Goal: Information Seeking & Learning: Learn about a topic

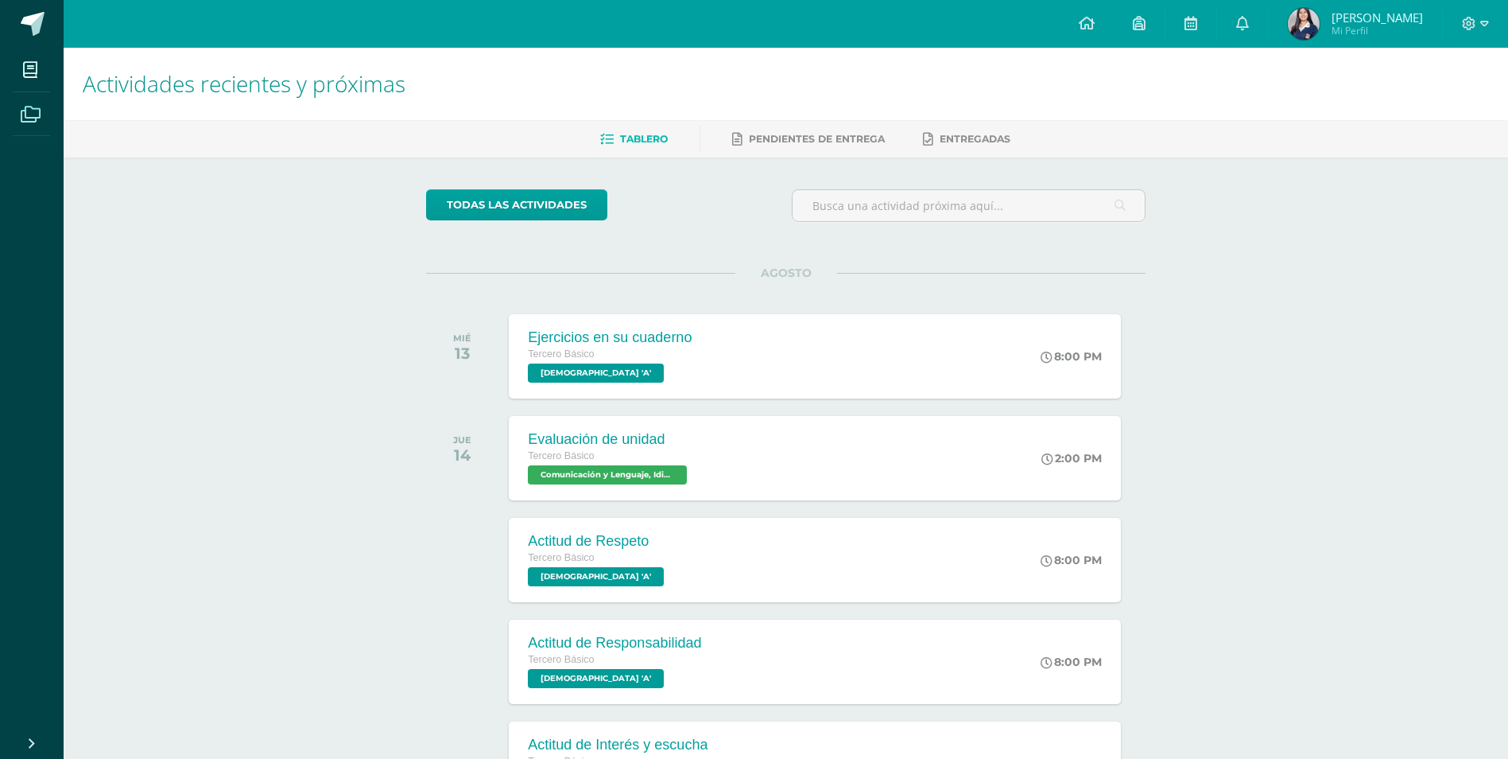
click at [39, 107] on icon at bounding box center [31, 115] width 20 height 16
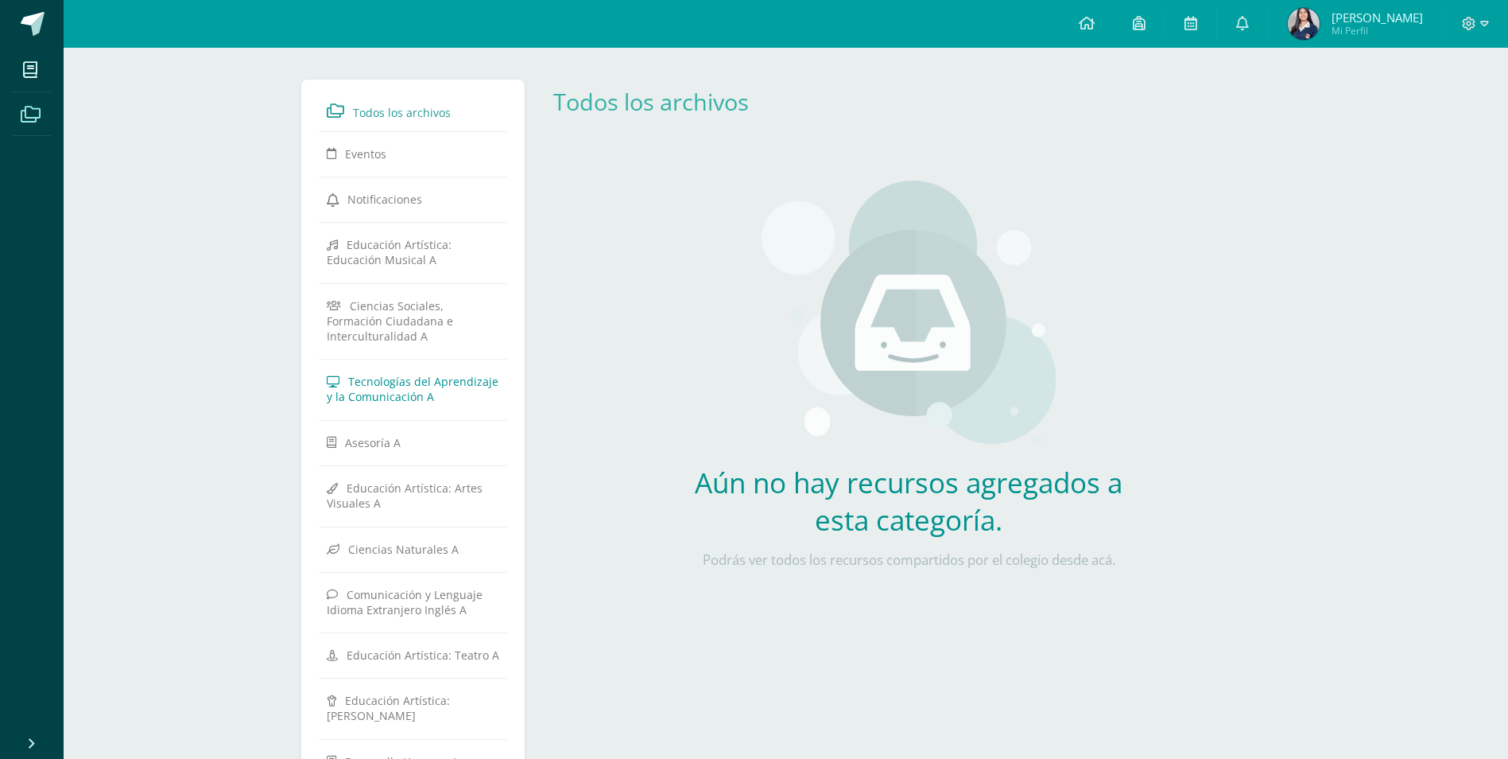
click at [410, 367] on link "Tecnologías del Aprendizaje y la Comunicación A" at bounding box center [413, 389] width 173 height 44
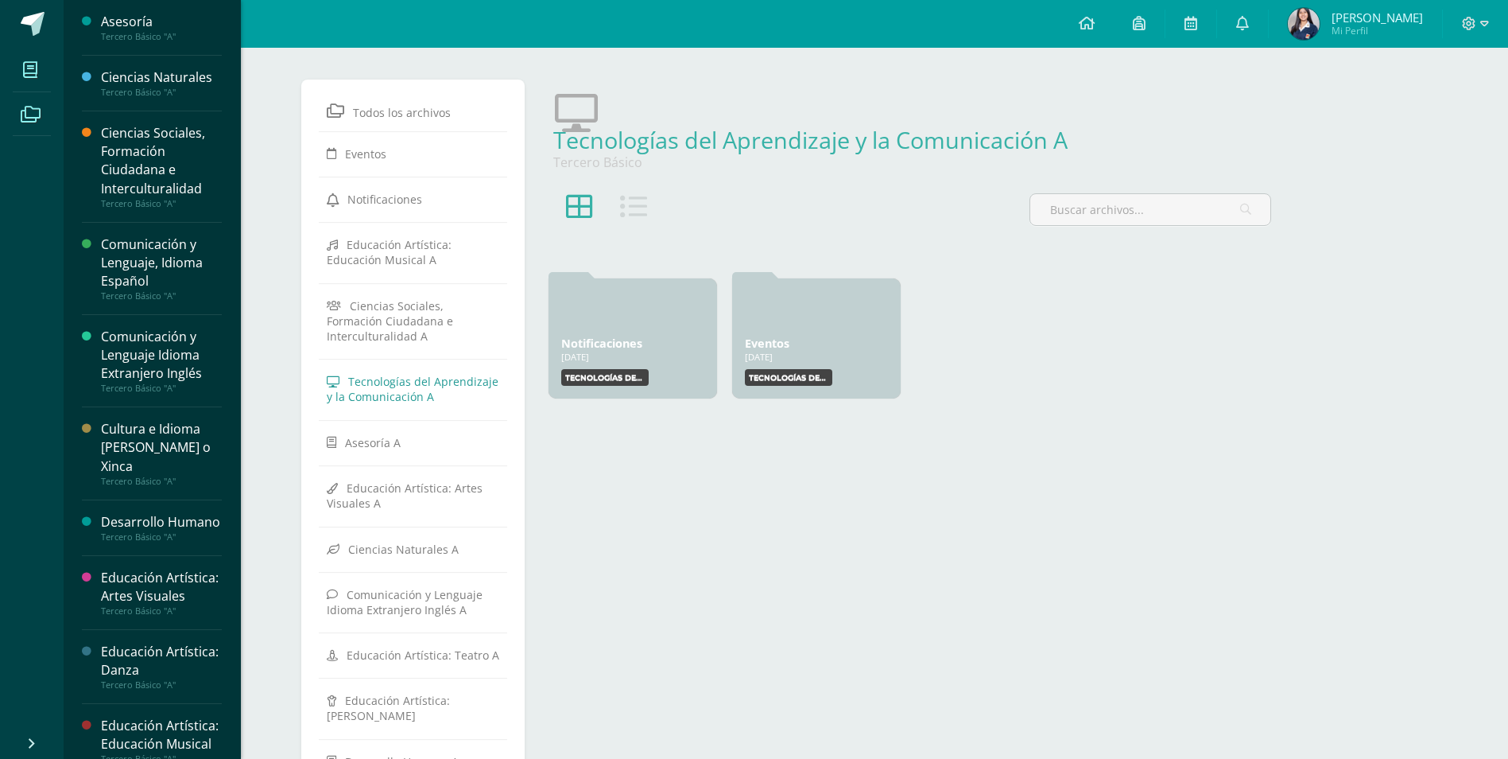
click at [37, 81] on span at bounding box center [31, 70] width 36 height 36
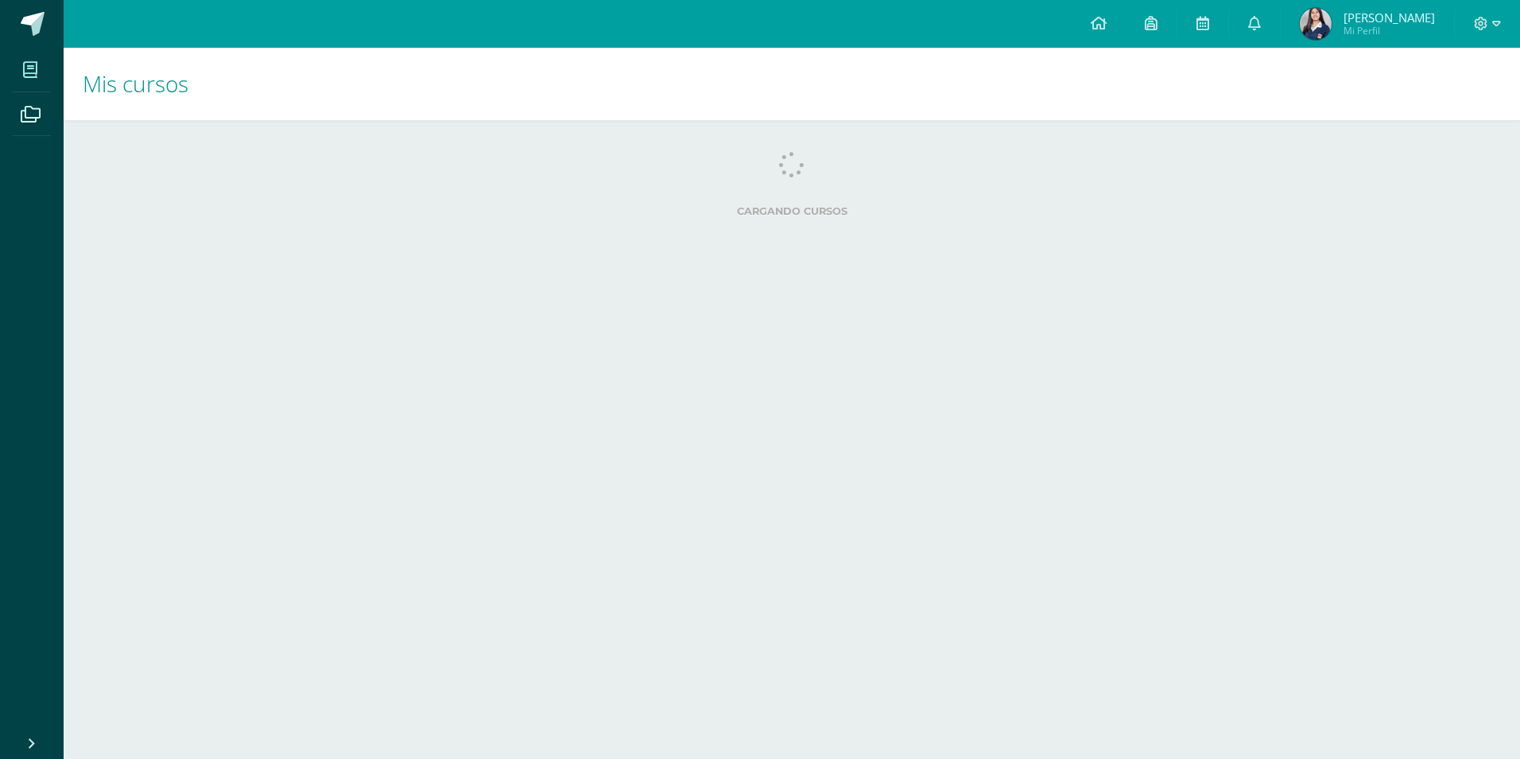
click at [236, 149] on div "Cargando cursos No hay cursos Aún no se te han asignado cursos para este ciclo.…" at bounding box center [792, 187] width 1457 height 135
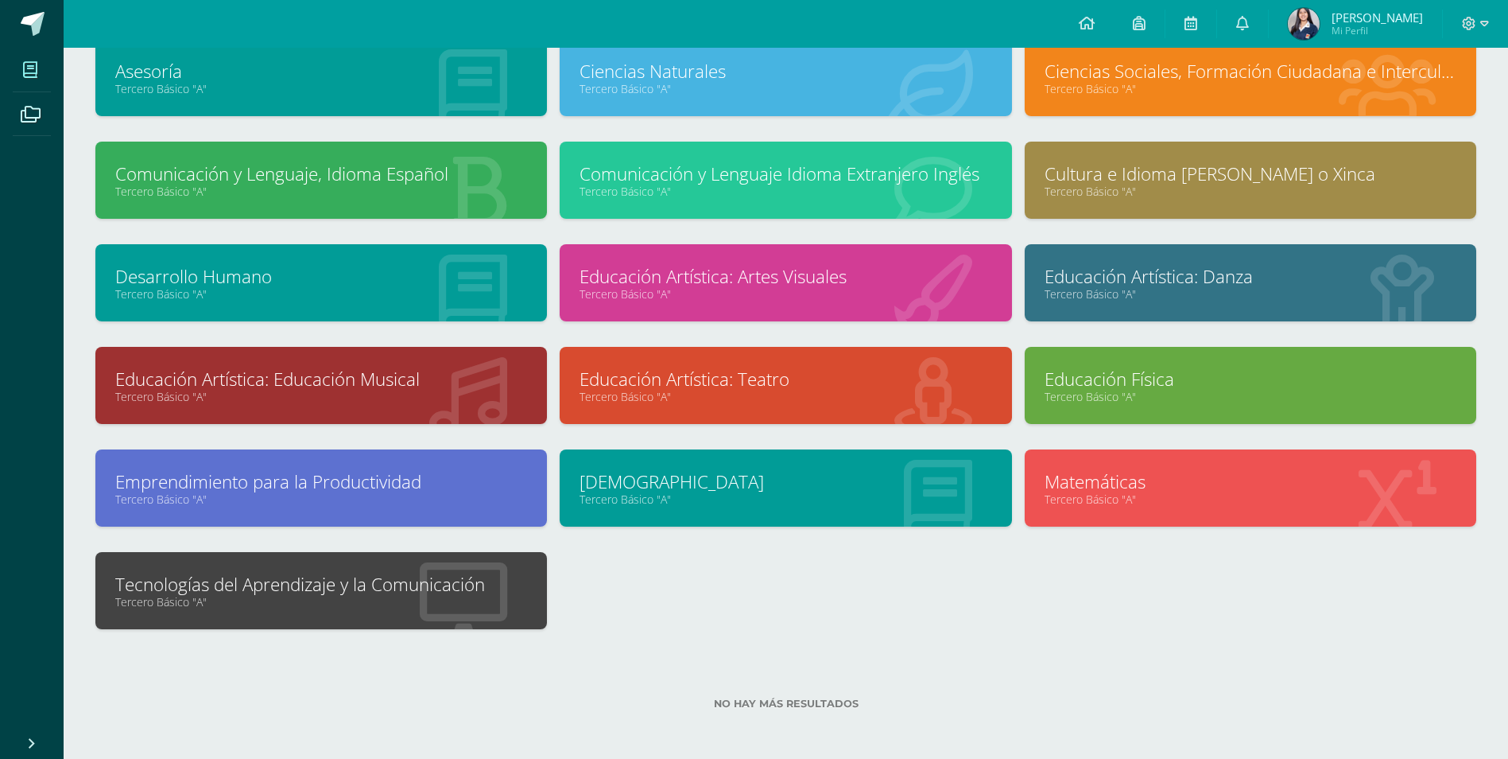
scroll to position [114, 0]
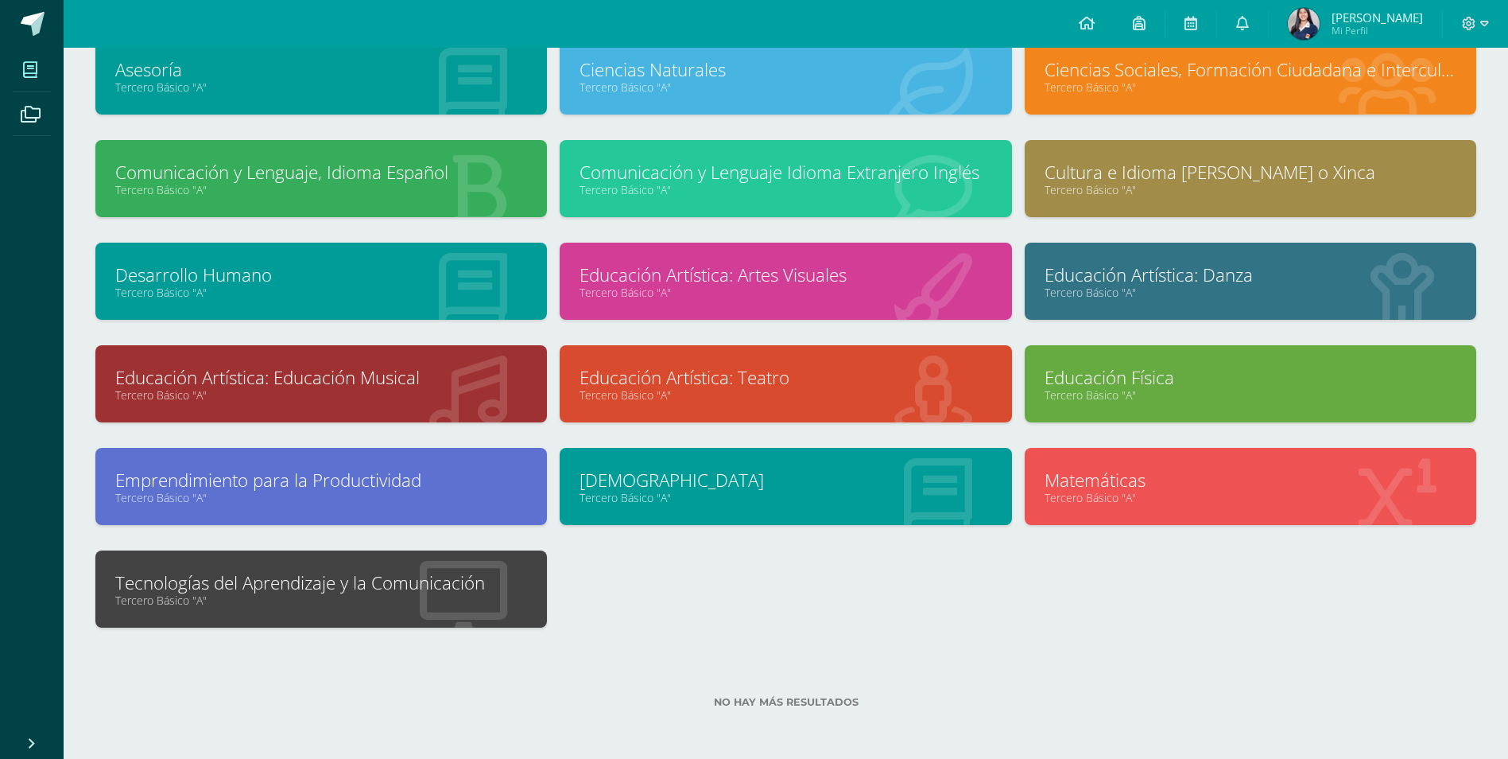
click at [330, 579] on link "Tecnologías del Aprendizaje y la Comunicación" at bounding box center [321, 582] width 412 height 25
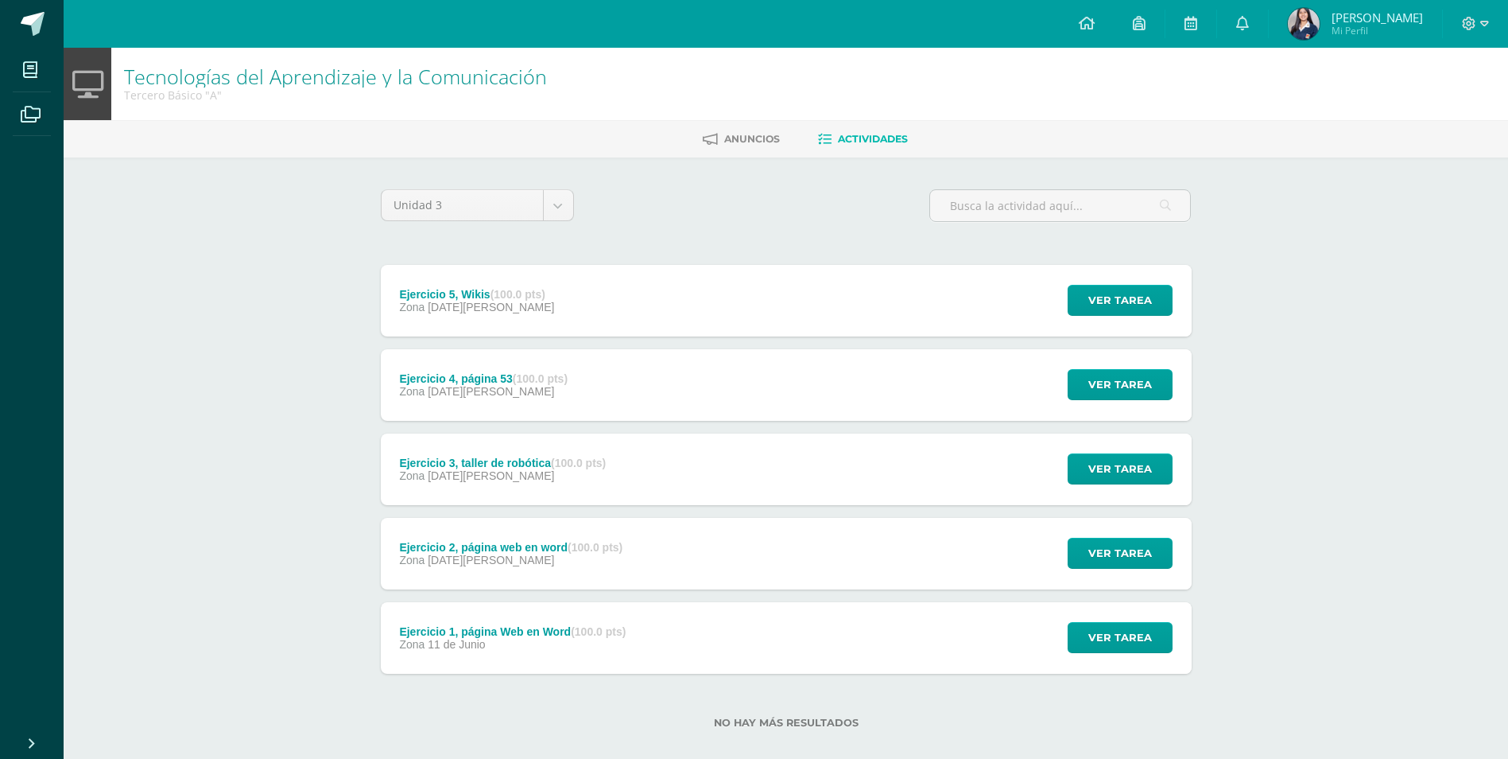
click at [751, 628] on div "Ejercicio 1, página Web en Word (100.0 pts) Zona [DATE][PERSON_NAME] Ver tarea …" at bounding box center [786, 638] width 811 height 72
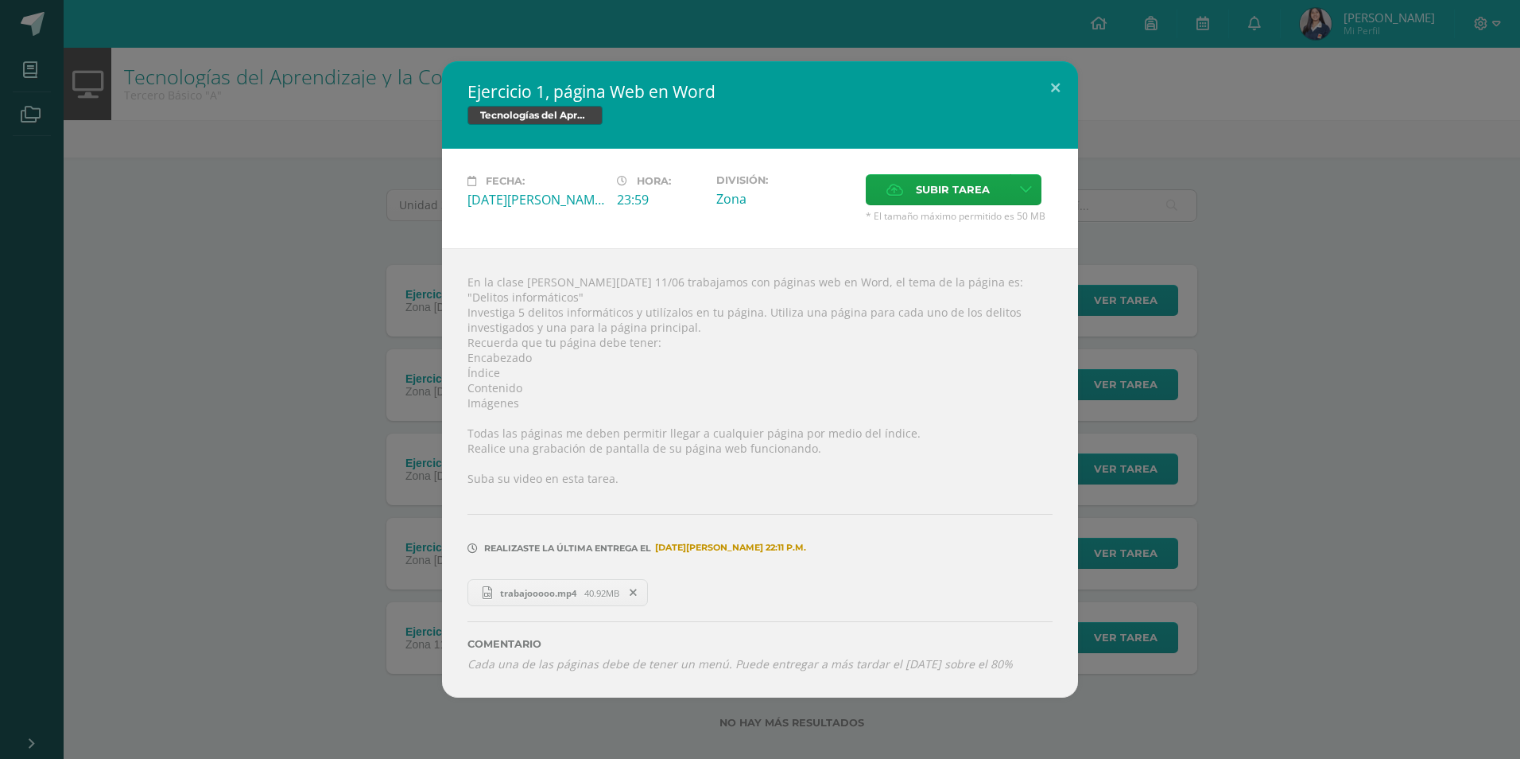
click at [257, 411] on div "Ejercicio 1, página Web en Word Tecnologías del Aprendizaje y la Comunicación F…" at bounding box center [759, 379] width 1507 height 636
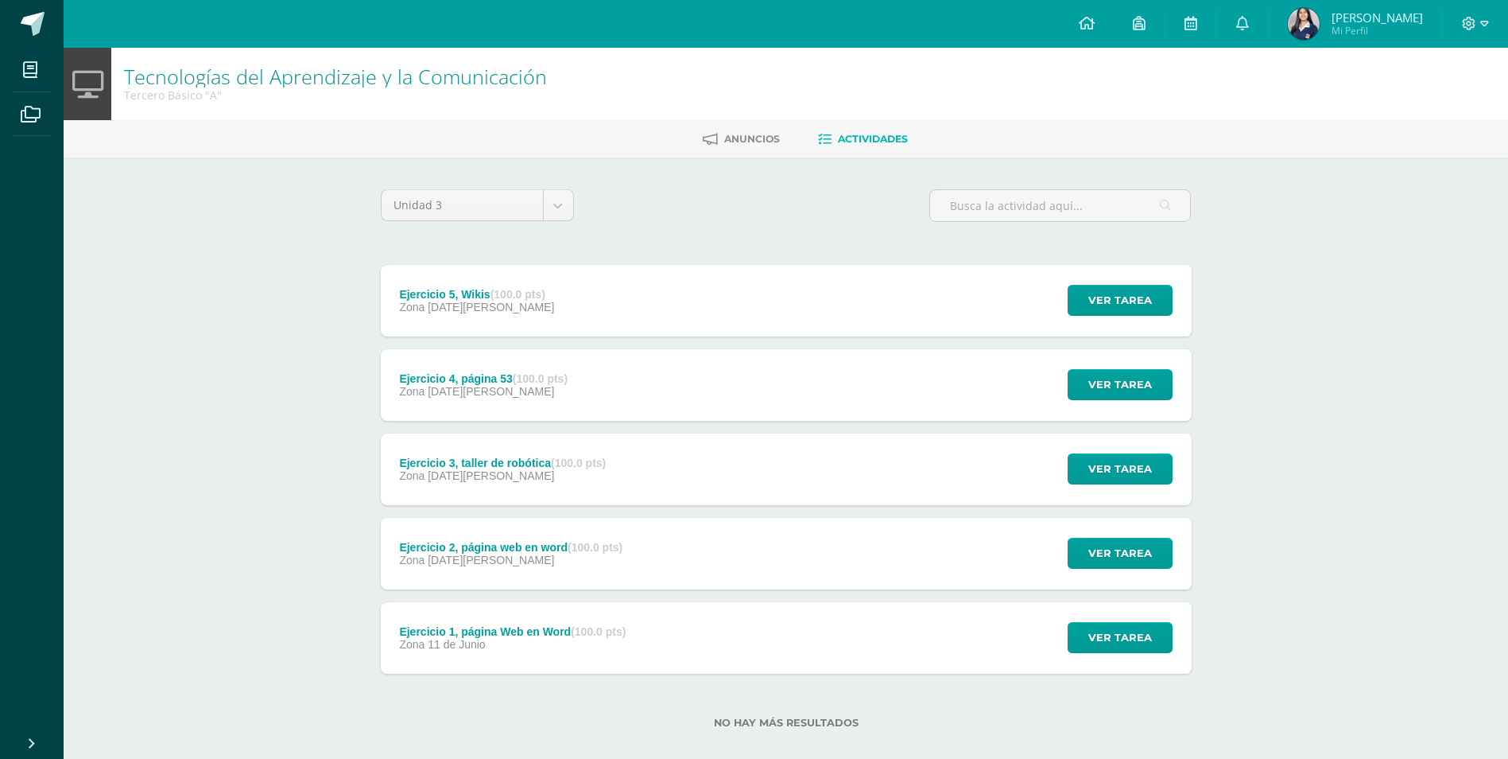
click at [475, 569] on div "Ejercicio 2, página web en word (100.0 pts) Zona [DATE][PERSON_NAME]" at bounding box center [512, 554] width 262 height 72
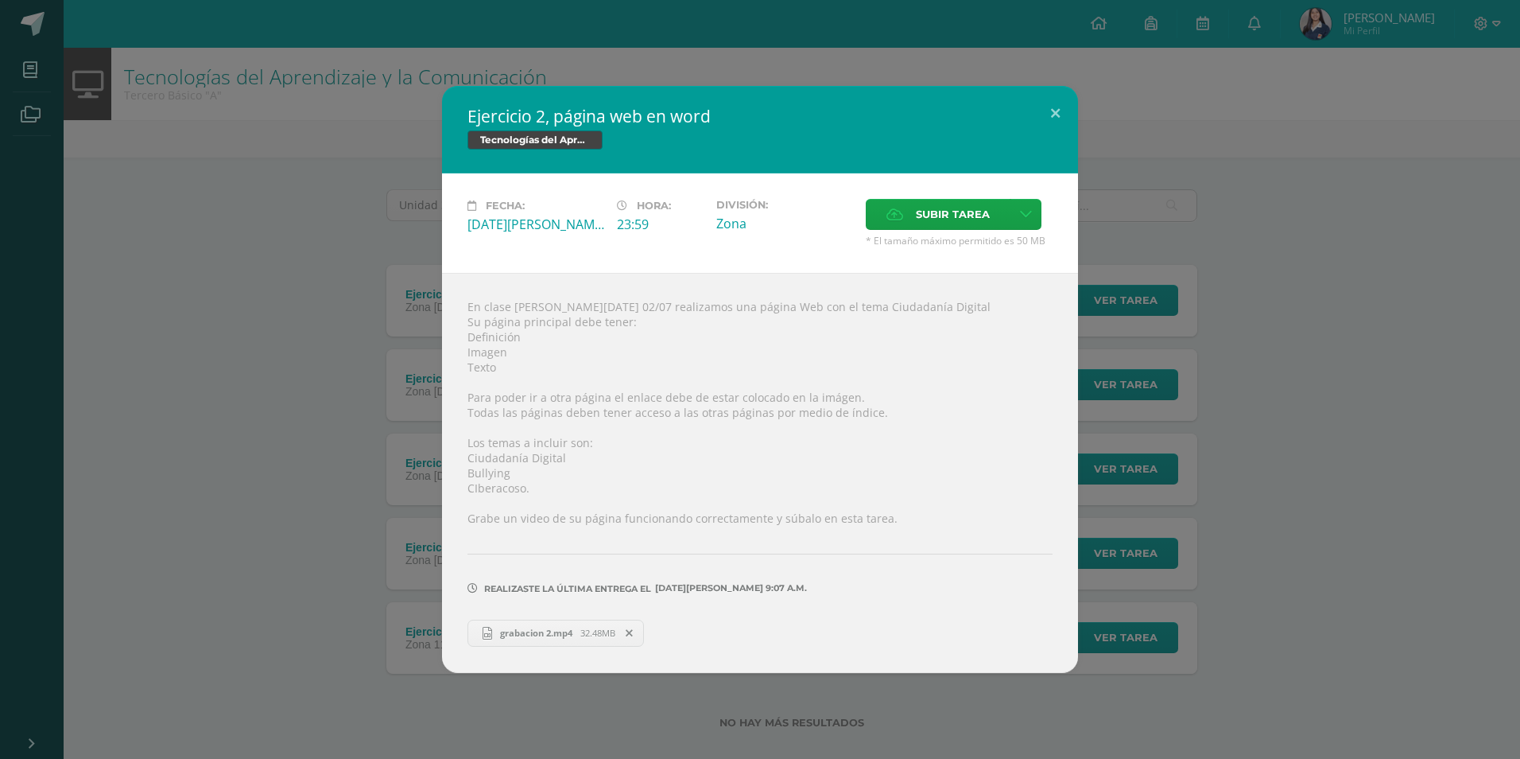
click at [305, 464] on div "Ejercicio 2, página web en word Tecnologías del Aprendizaje y la Comunicación F…" at bounding box center [759, 379] width 1507 height 586
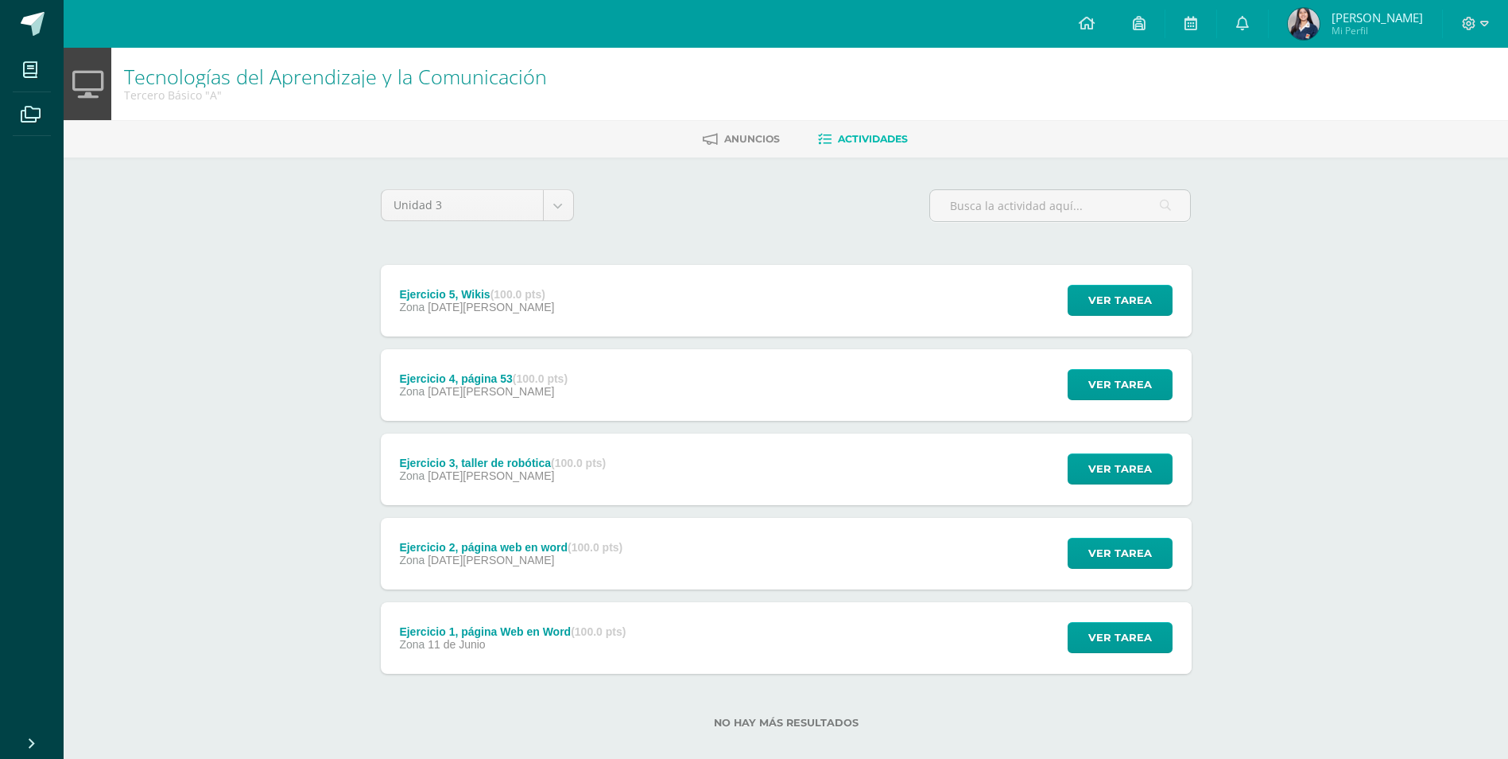
click at [443, 471] on span "[DATE][PERSON_NAME]" at bounding box center [491, 475] width 126 height 13
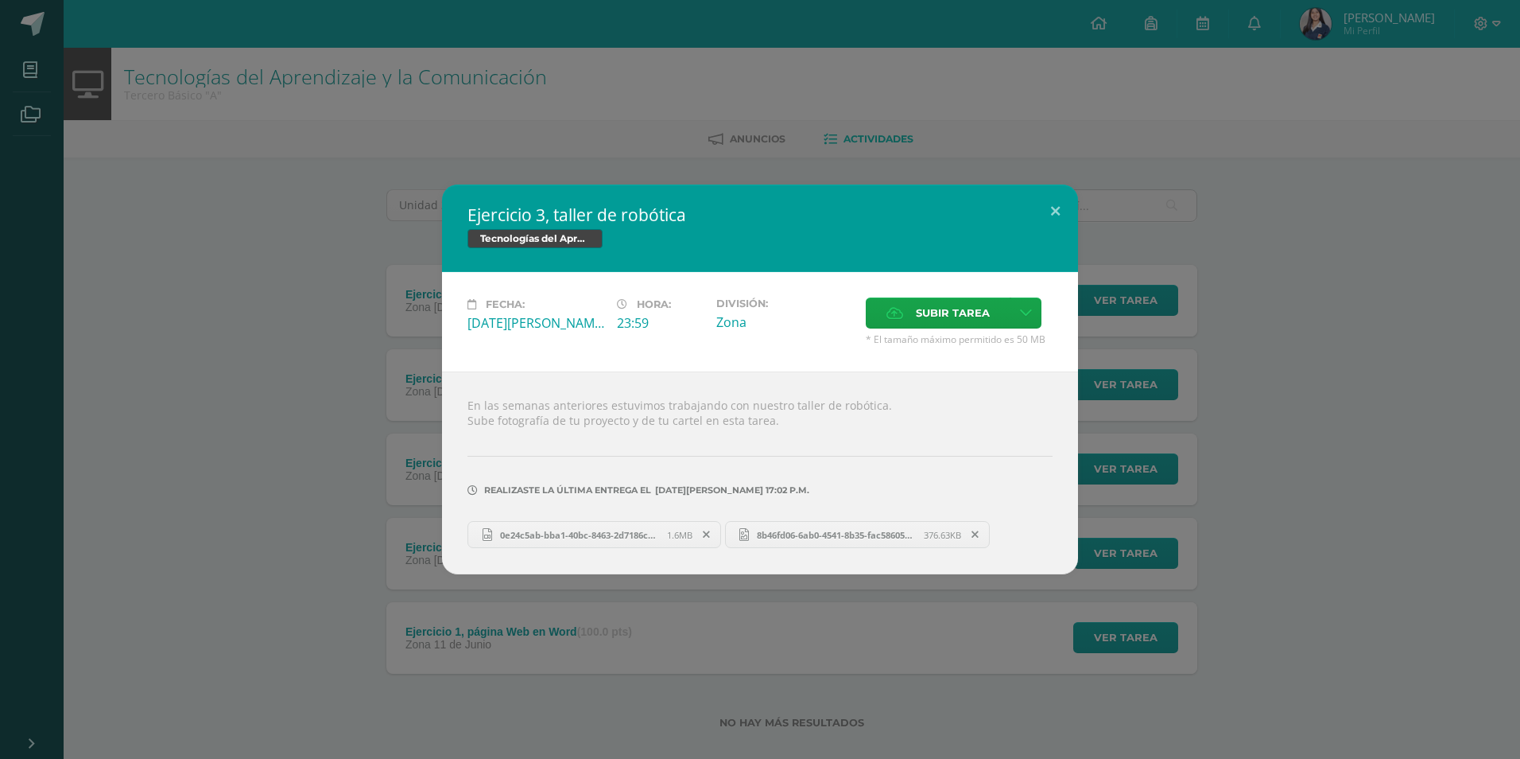
click at [302, 447] on div "Ejercicio 3, taller de robótica Tecnologías del Aprendizaje y la Comunicación F…" at bounding box center [759, 379] width 1507 height 390
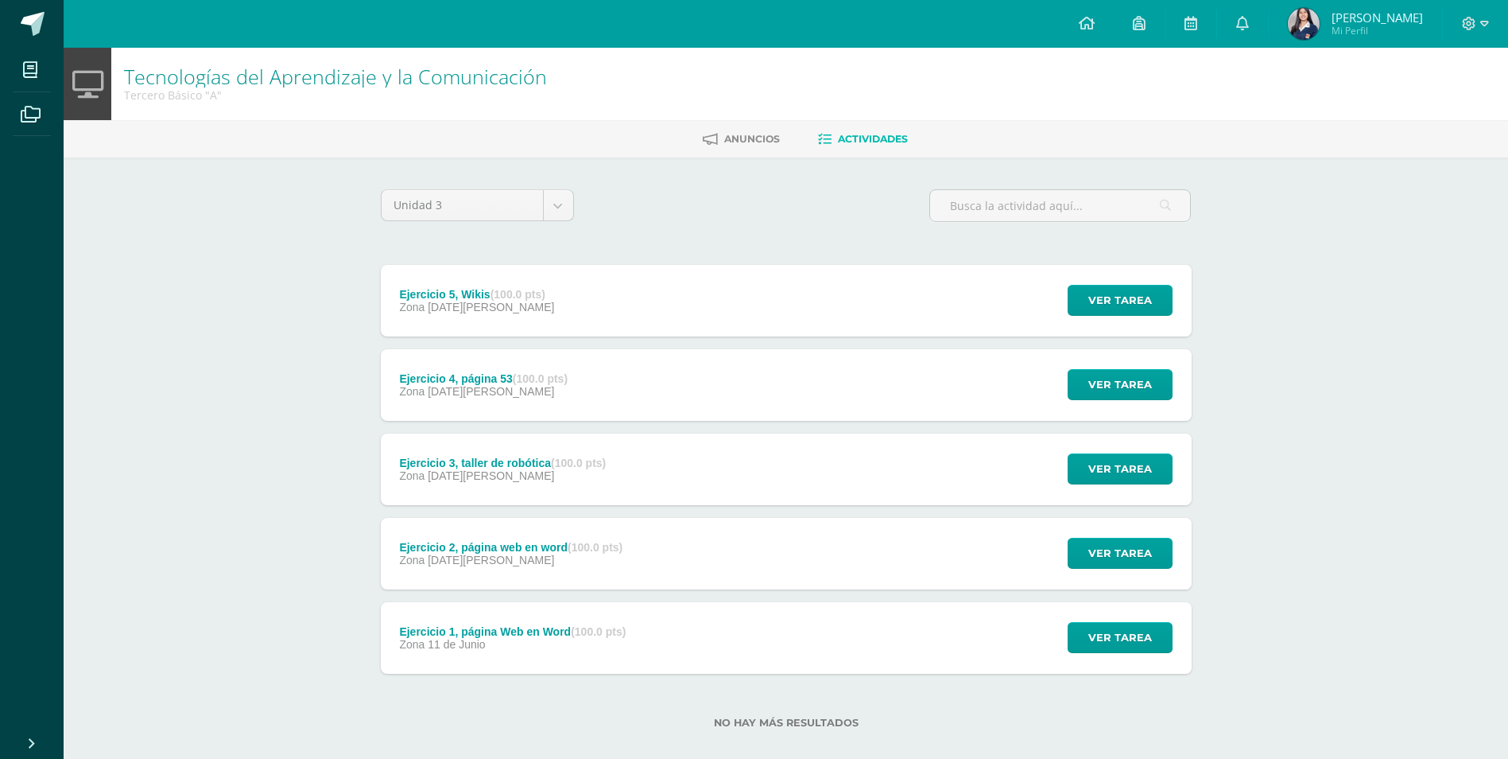
click at [409, 395] on span "Zona" at bounding box center [411, 391] width 25 height 13
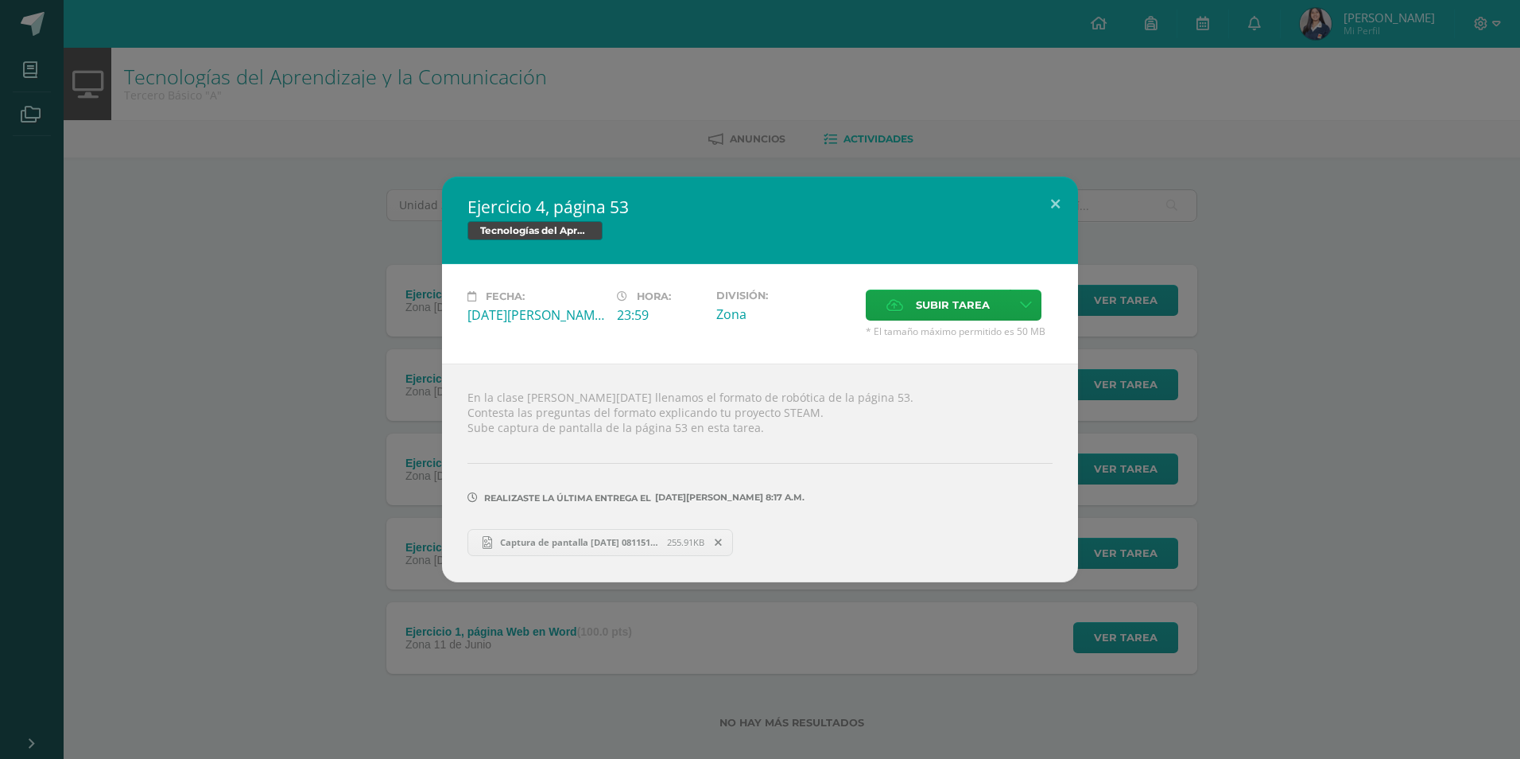
drag, startPoint x: 289, startPoint y: 381, endPoint x: 323, endPoint y: 359, distance: 40.8
click at [309, 367] on div "Ejercicio 4, página 53 Tecnologías del Aprendizaje y la Comunicación Fecha: Mié…" at bounding box center [759, 379] width 1507 height 405
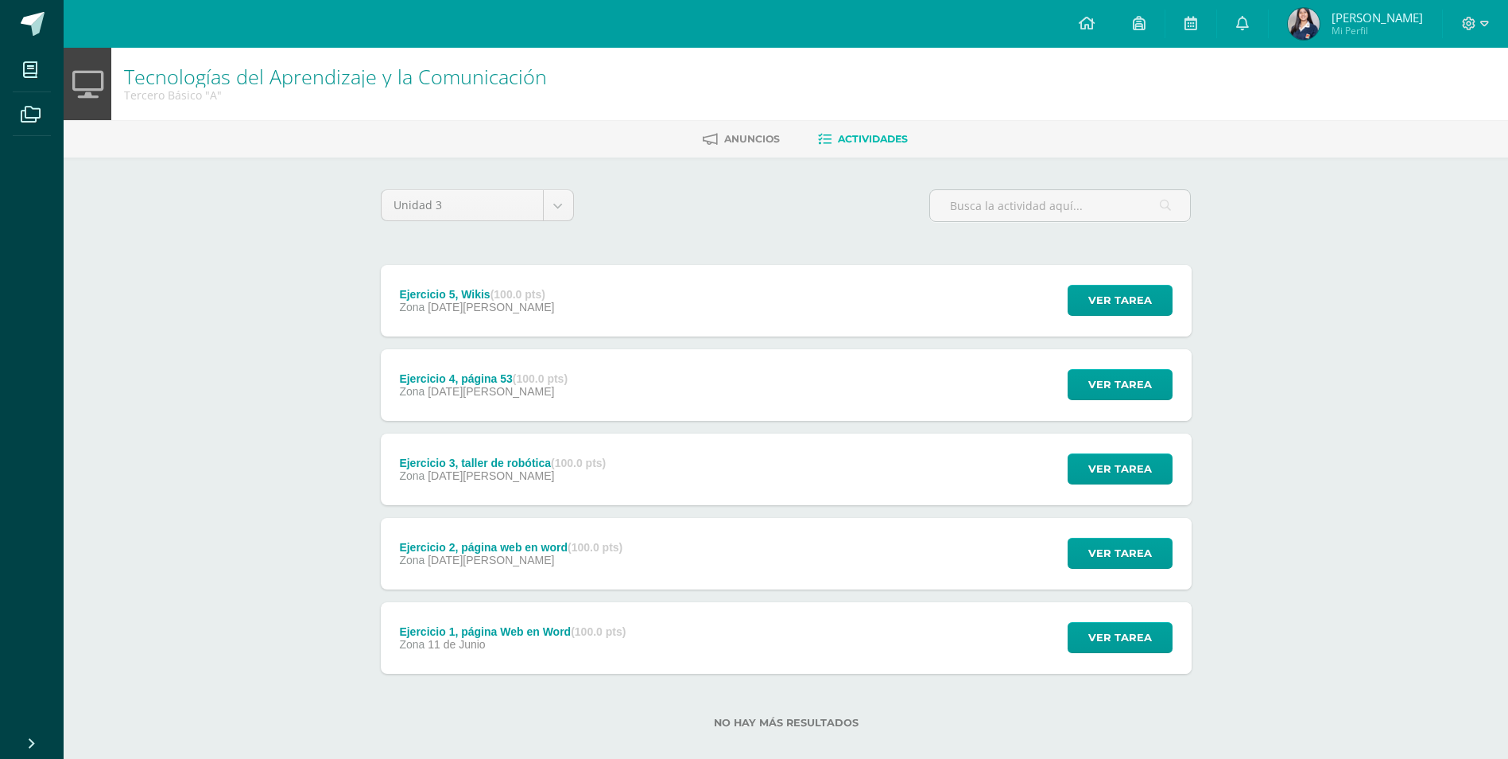
click at [393, 315] on div "Ejercicio 5, Wikis (100.0 pts) Zona 06 de Agosto" at bounding box center [477, 301] width 193 height 72
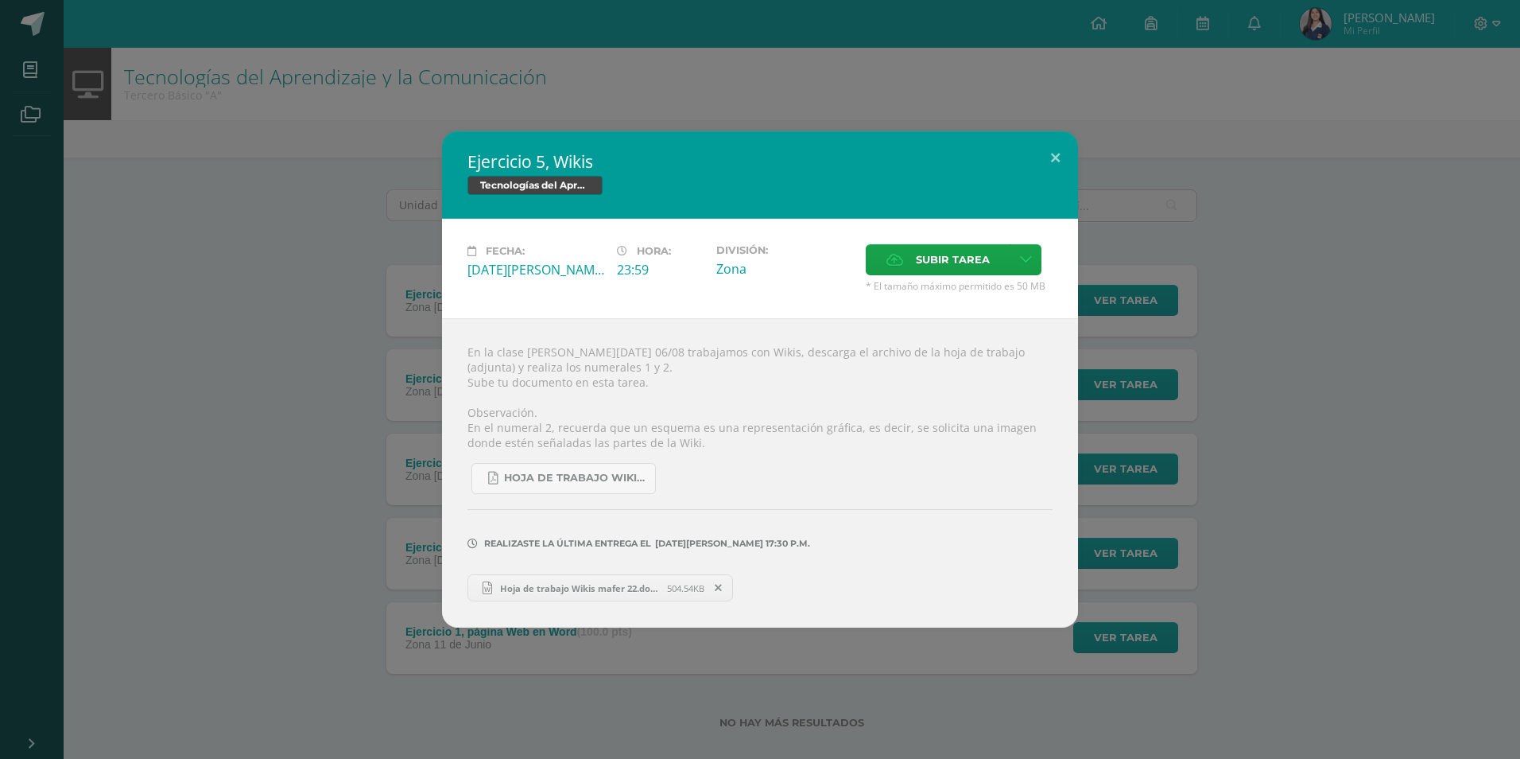
click at [354, 354] on div "Ejercicio 5, Wikis Tecnologías del Aprendizaje y la Comunicación Fecha: Miércol…" at bounding box center [759, 379] width 1507 height 496
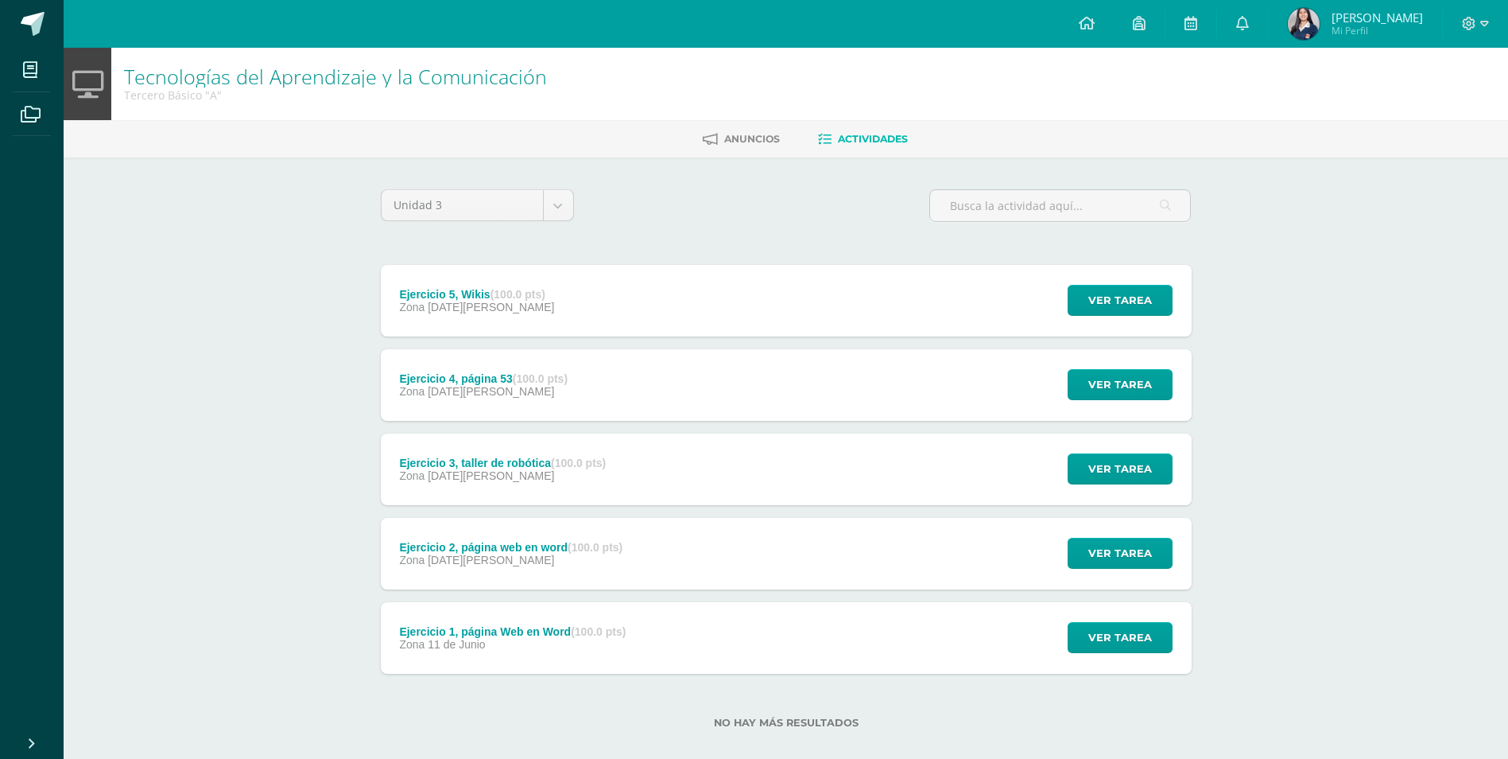
click at [629, 652] on div "Ejercicio 1, página Web en Word (100.0 pts) Zona 11 de Junio" at bounding box center [513, 638] width 265 height 72
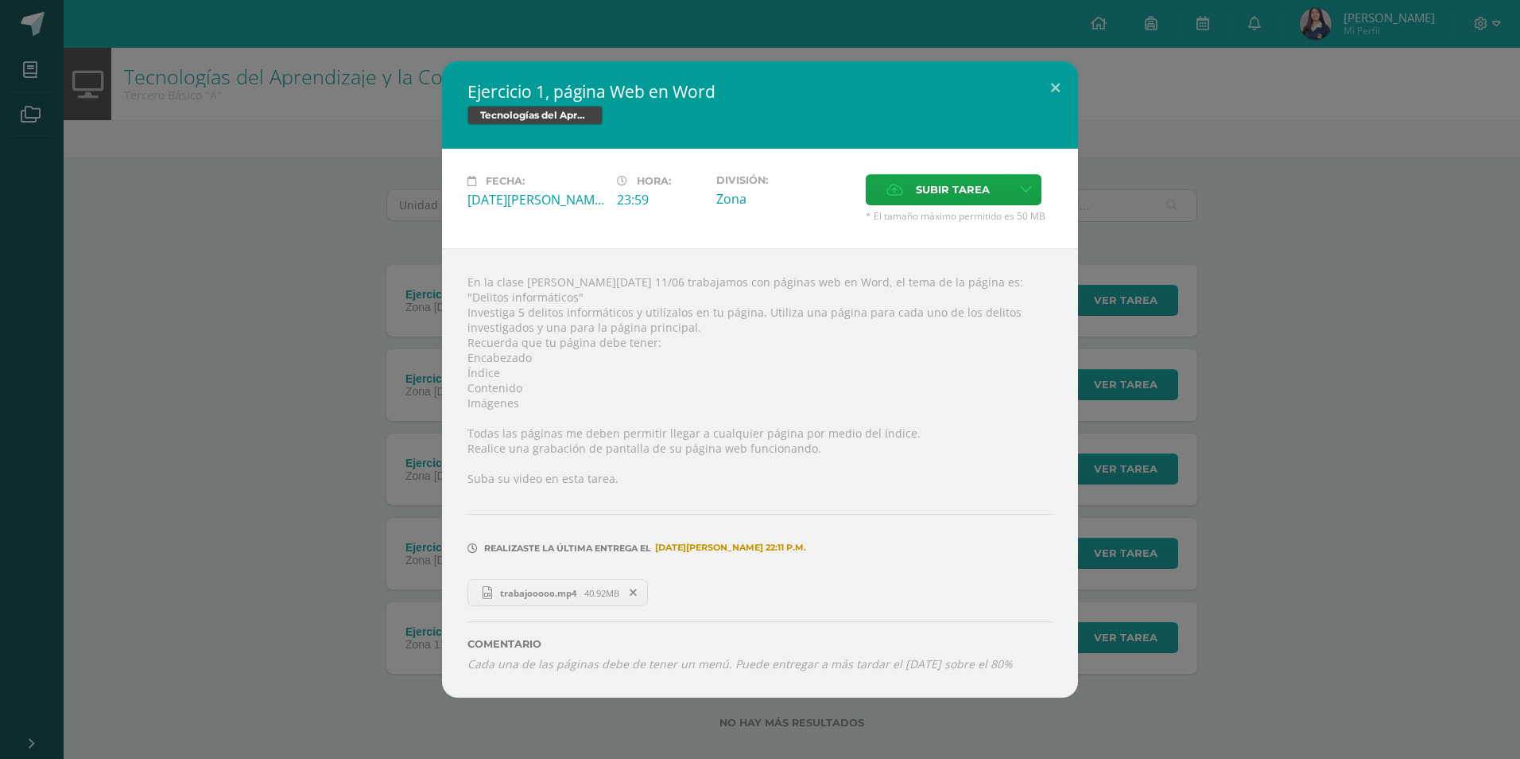
drag, startPoint x: 290, startPoint y: 630, endPoint x: 319, endPoint y: 616, distance: 31.7
click at [305, 622] on div "Ejercicio 1, página Web en Word Tecnologías del Aprendizaje y la Comunicación F…" at bounding box center [759, 379] width 1507 height 636
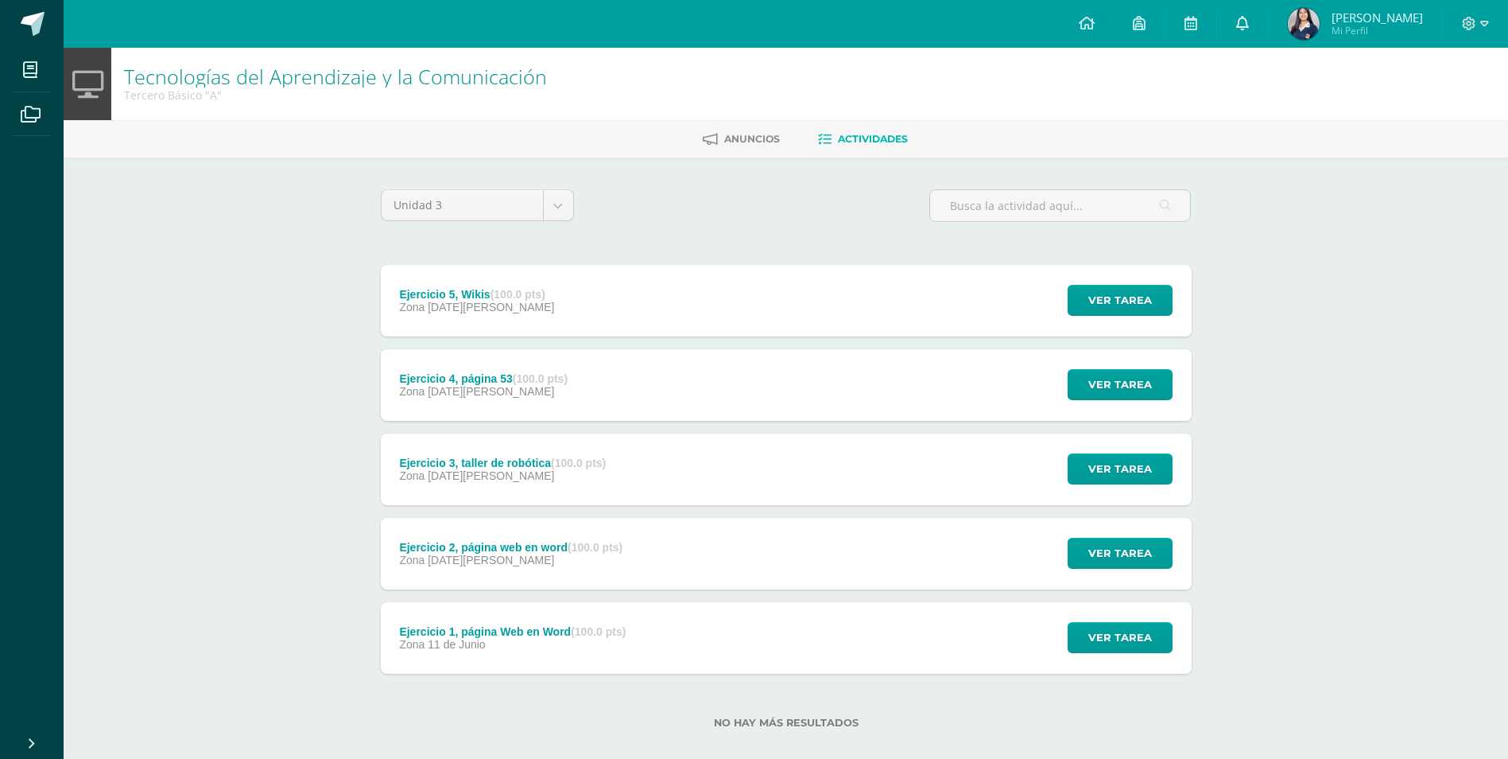
click at [1245, 26] on link at bounding box center [1242, 24] width 51 height 48
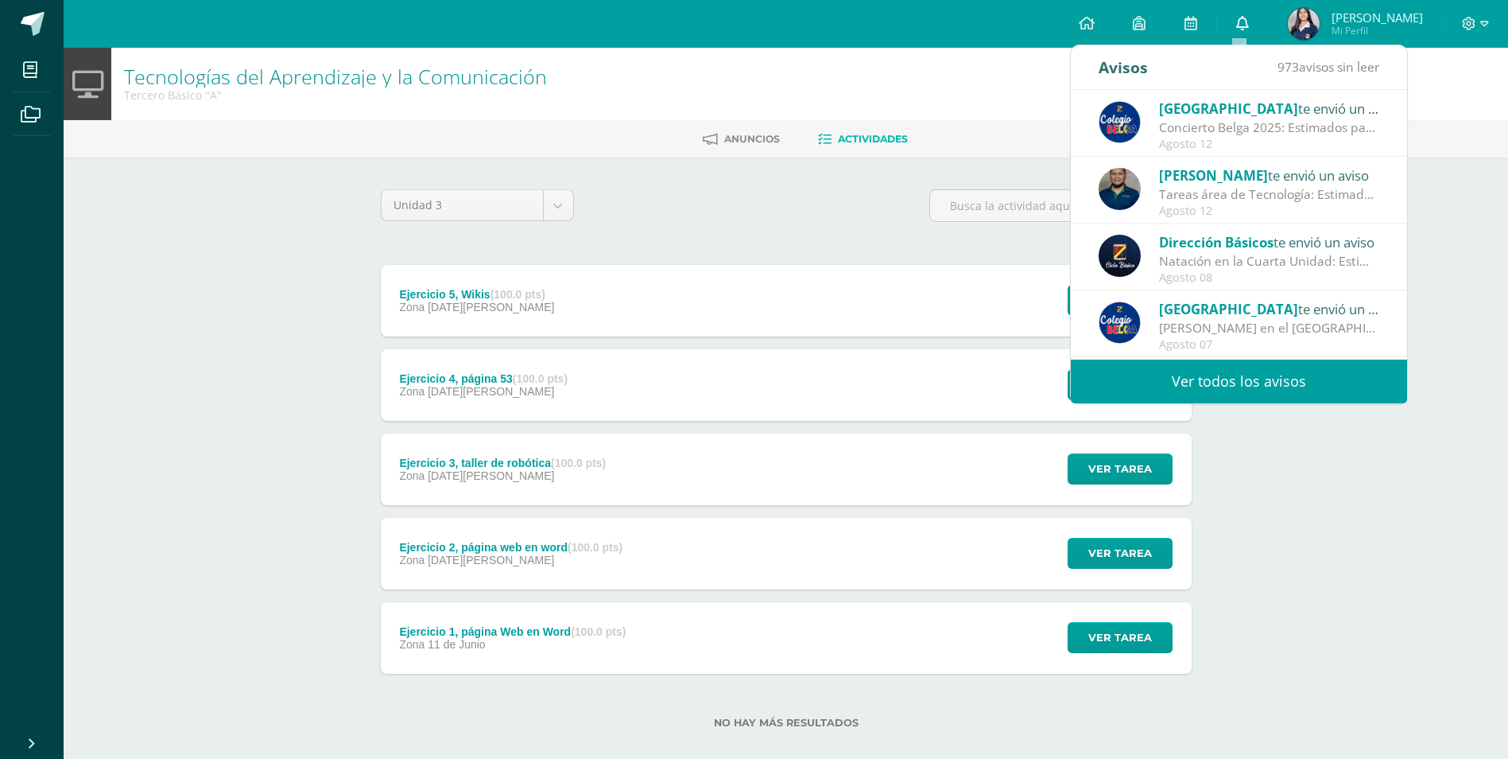
click at [1217, 0] on link at bounding box center [1242, 24] width 51 height 48
